Goal: Task Accomplishment & Management: Use online tool/utility

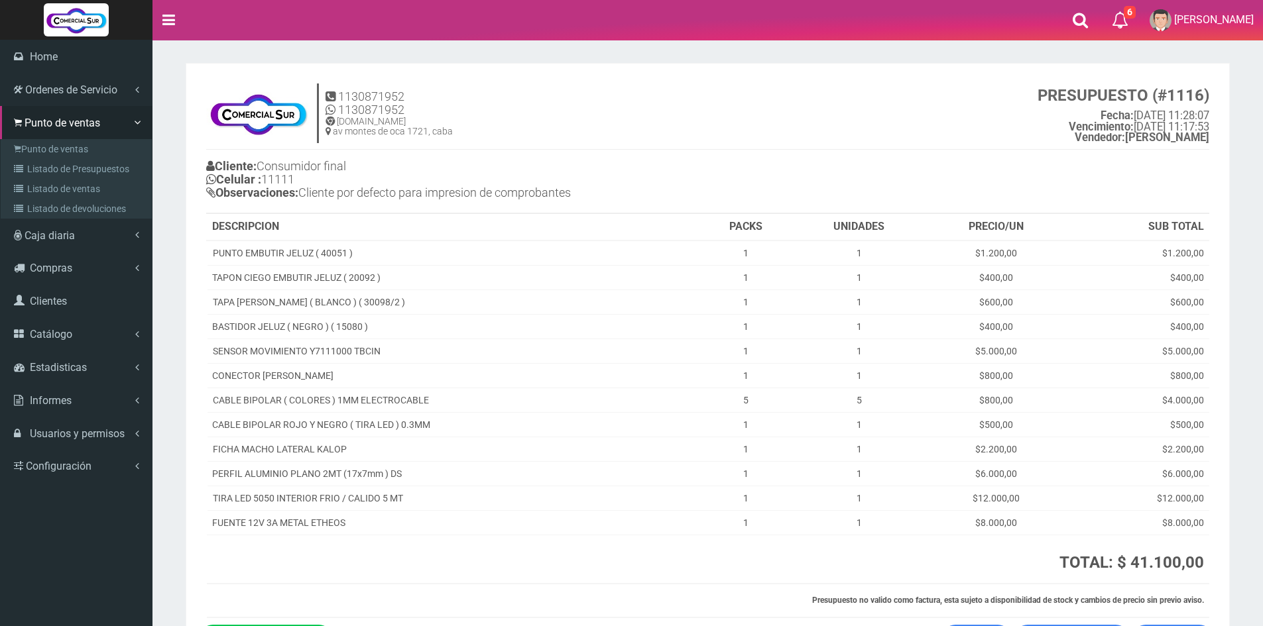
scroll to position [98, 0]
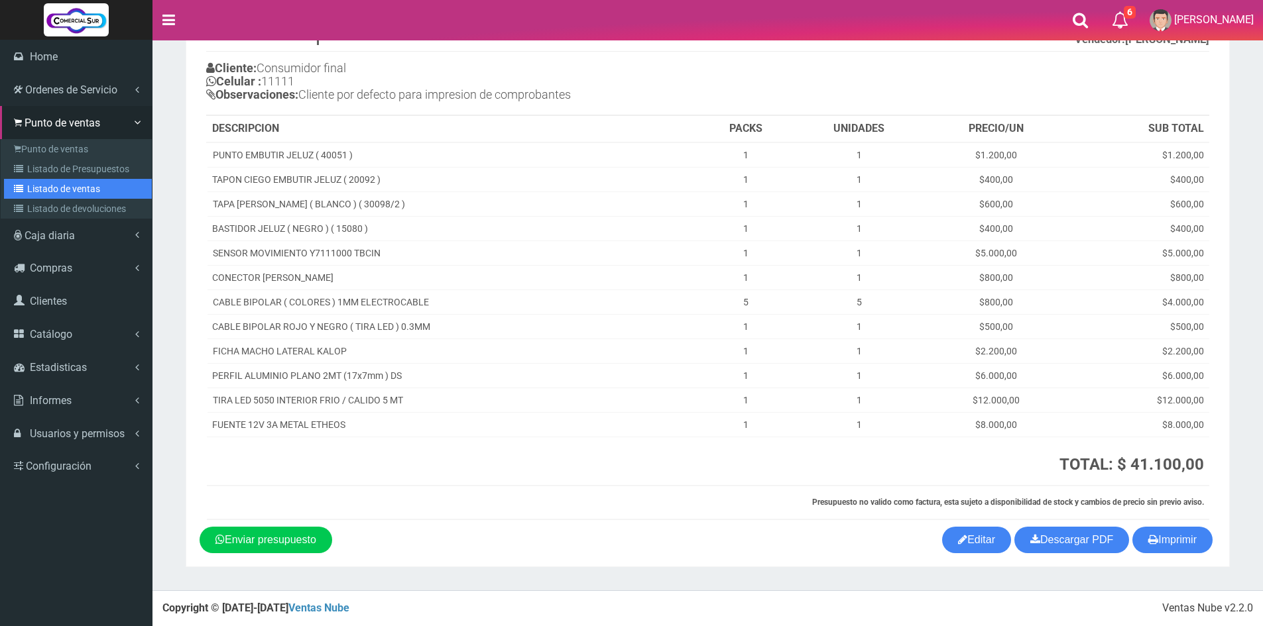
click at [69, 192] on link "Listado de ventas" at bounding box center [78, 189] width 148 height 20
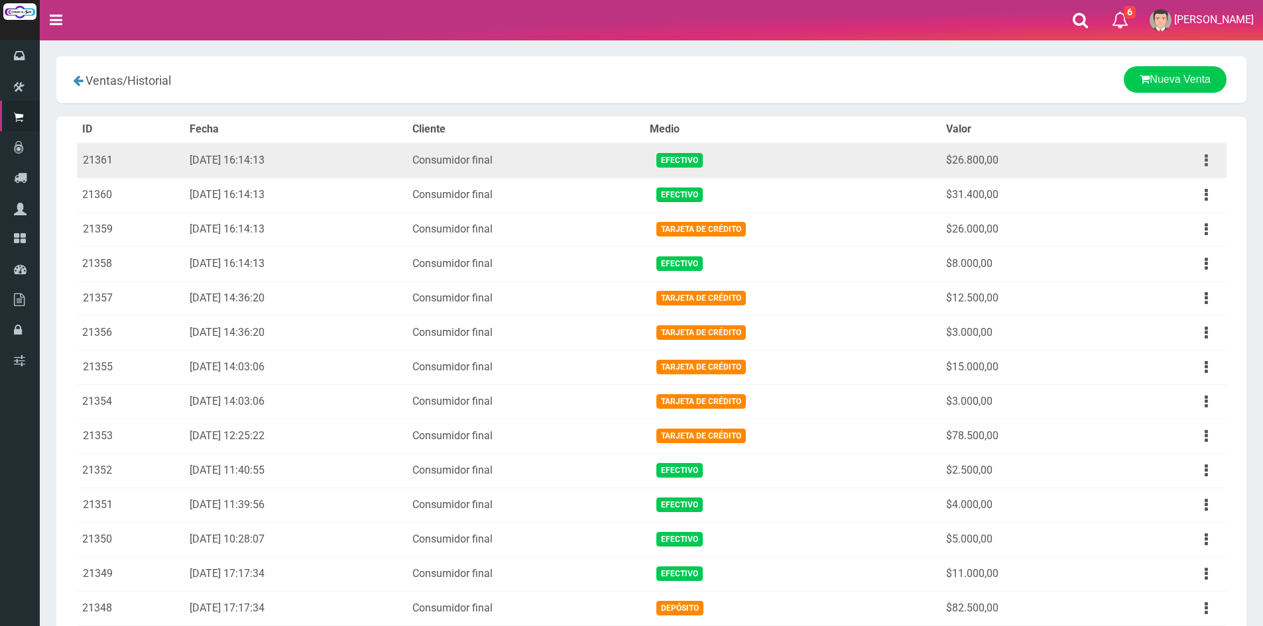
click at [1208, 158] on button "button" at bounding box center [1206, 160] width 30 height 23
click at [1160, 198] on link "Ver" at bounding box center [1168, 192] width 105 height 29
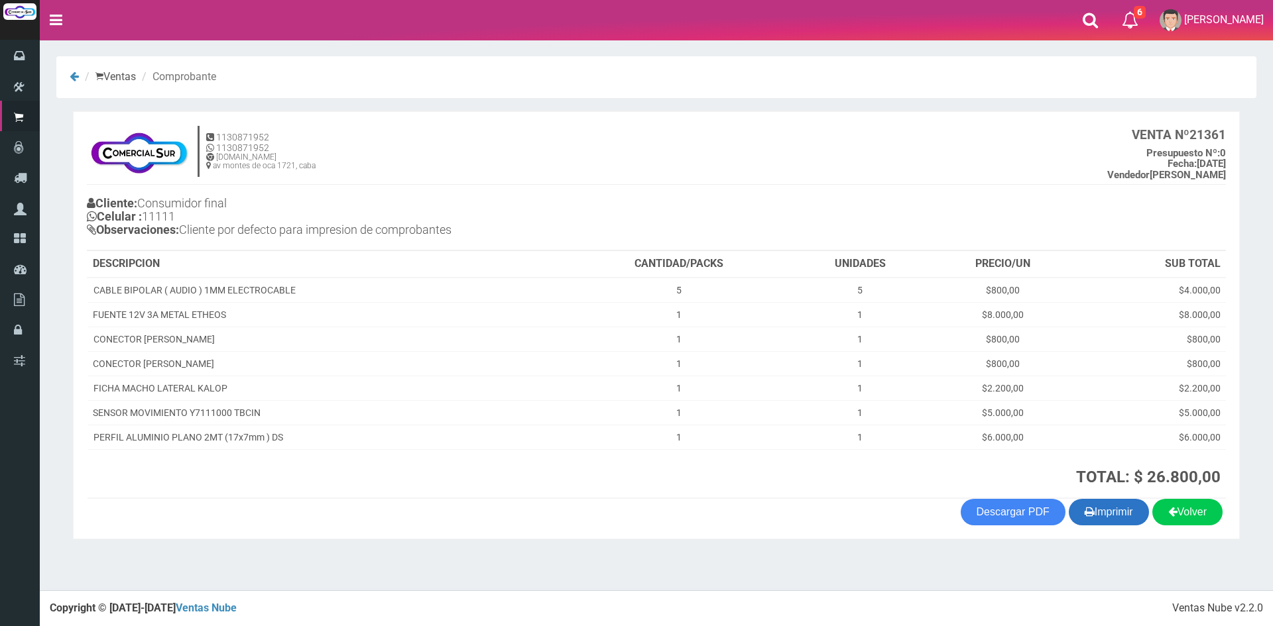
click at [1092, 504] on button "Imprimir" at bounding box center [1109, 512] width 80 height 27
